Goal: Task Accomplishment & Management: Manage account settings

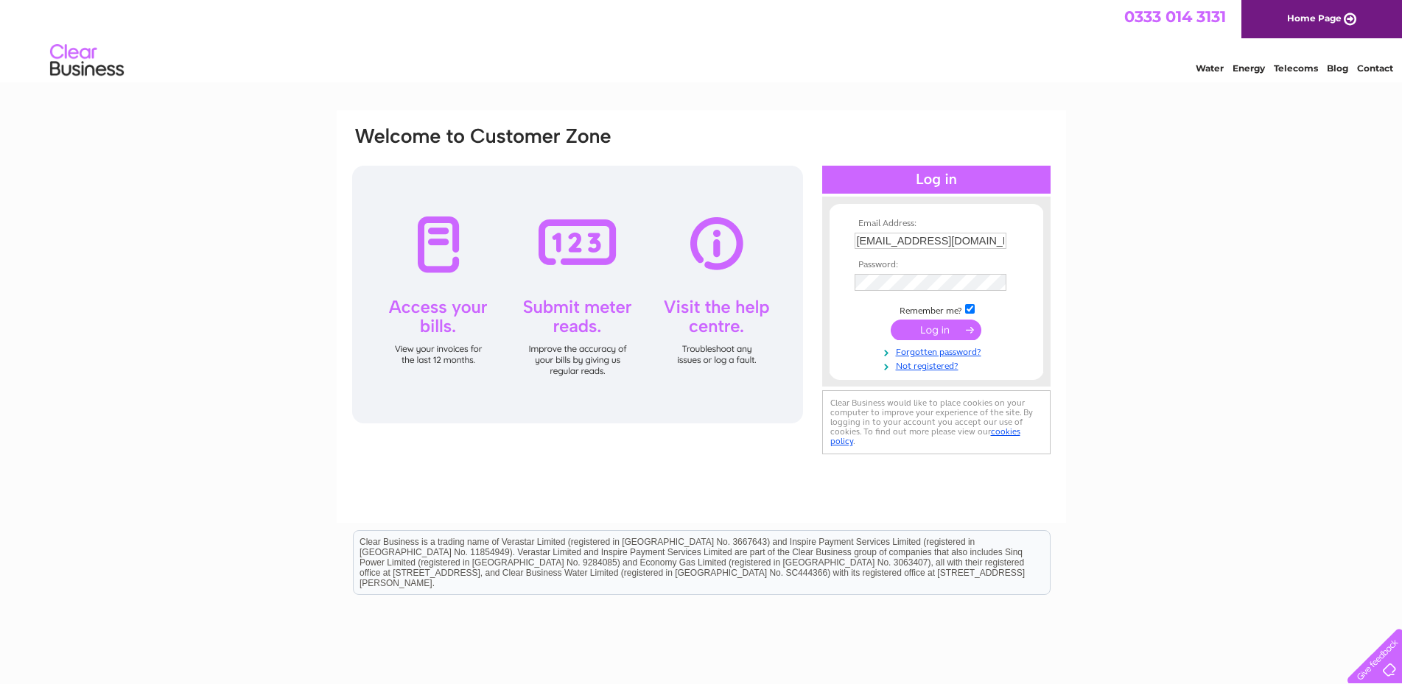
click at [928, 333] on input "submit" at bounding box center [936, 330] width 91 height 21
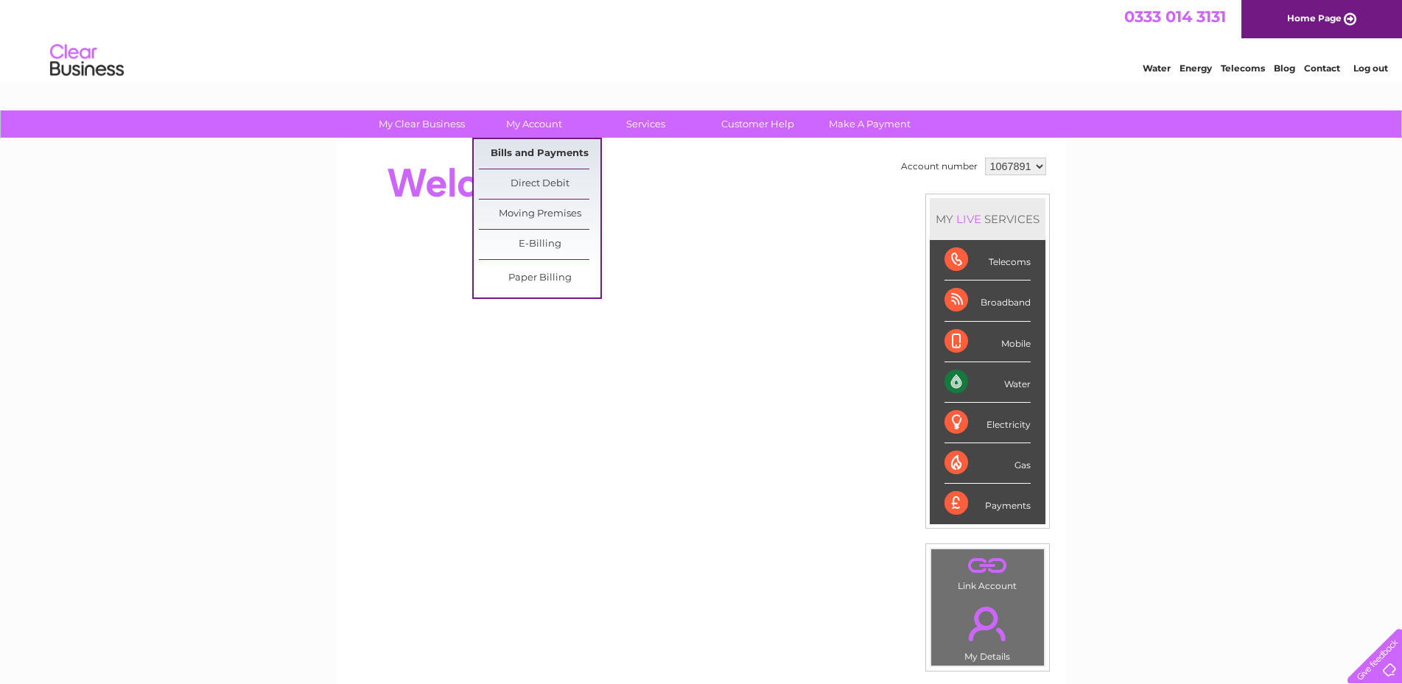
click at [516, 146] on link "Bills and Payments" at bounding box center [540, 153] width 122 height 29
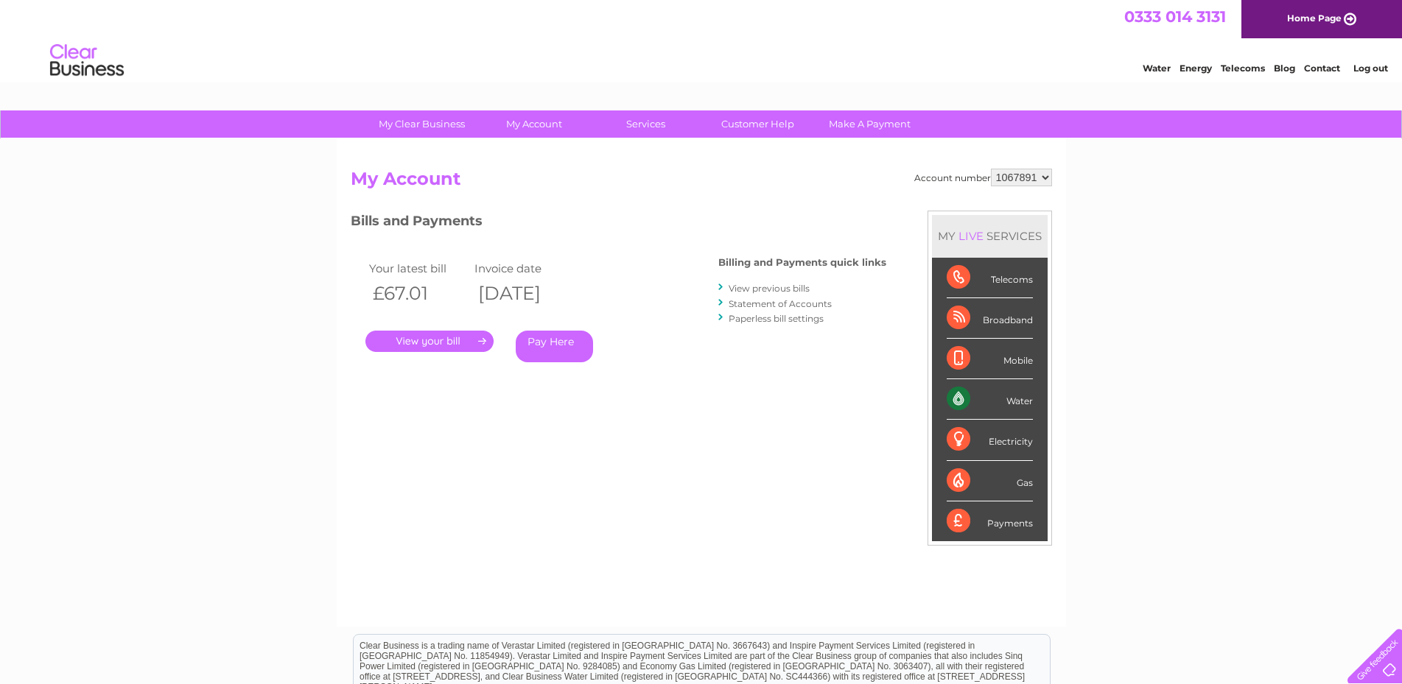
click at [737, 290] on link "View previous bills" at bounding box center [769, 288] width 81 height 11
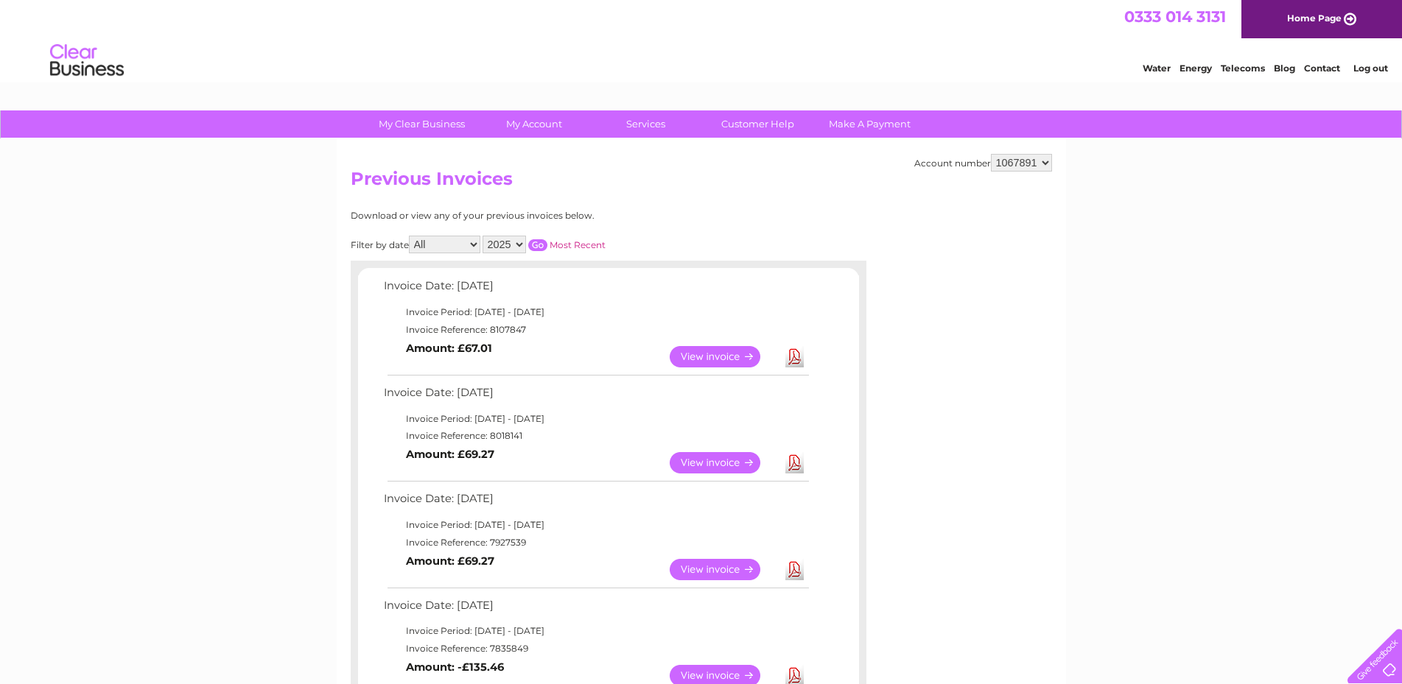
click at [715, 362] on link "View" at bounding box center [724, 356] width 108 height 21
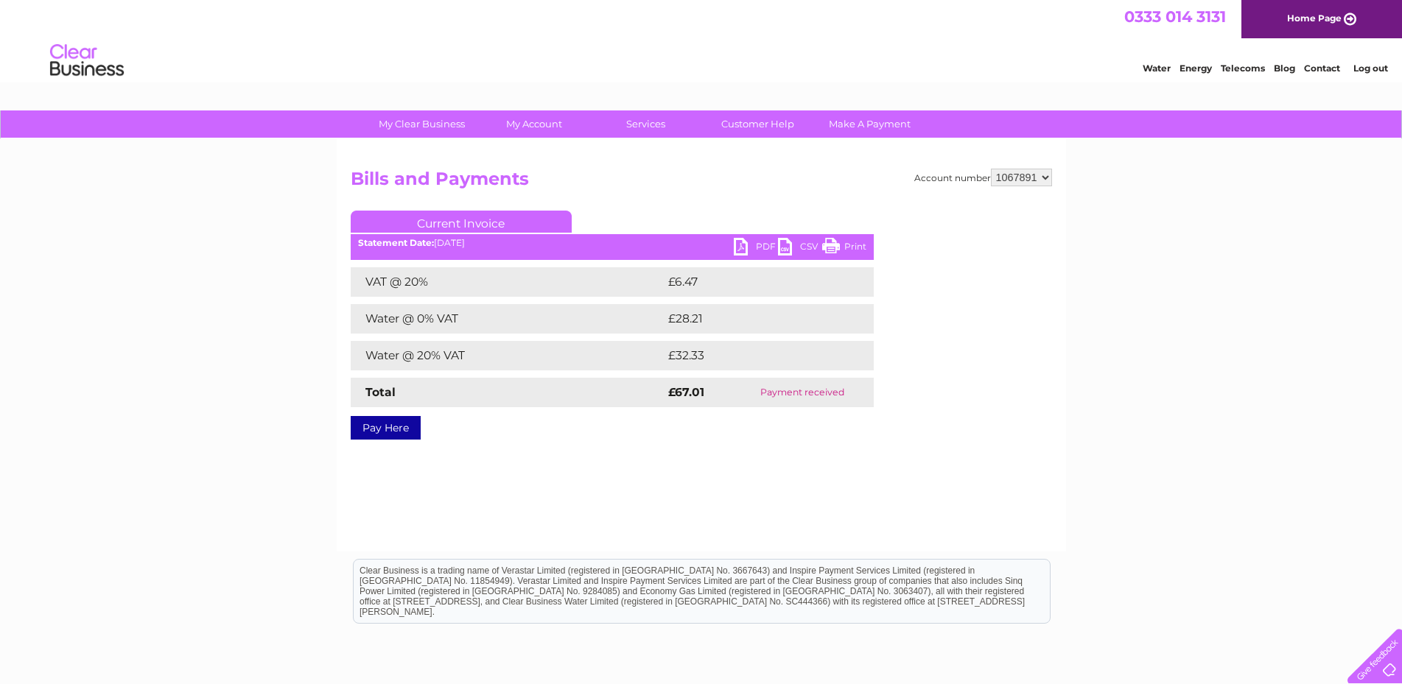
click at [765, 249] on link "PDF" at bounding box center [756, 248] width 44 height 21
